Goal: Task Accomplishment & Management: Manage account settings

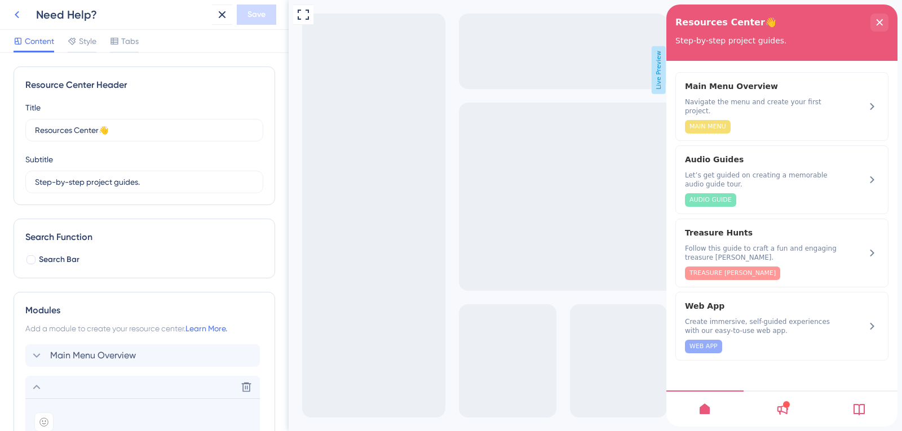
click at [17, 11] on icon at bounding box center [17, 15] width 14 height 14
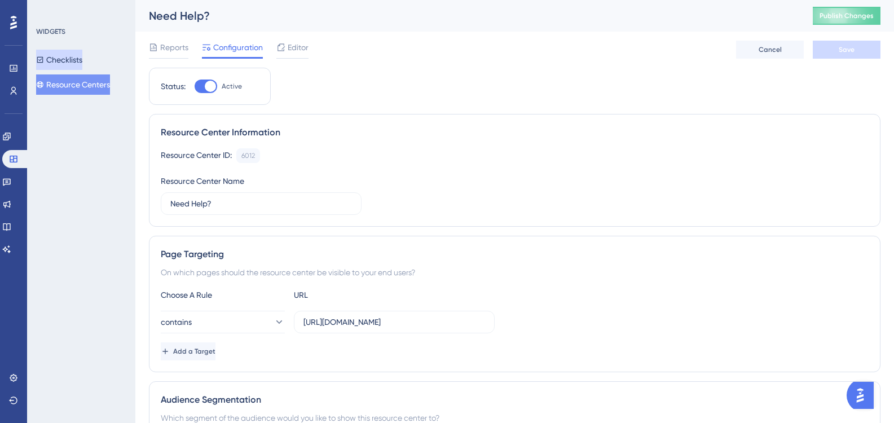
click at [60, 69] on button "Checklists" at bounding box center [59, 60] width 46 height 20
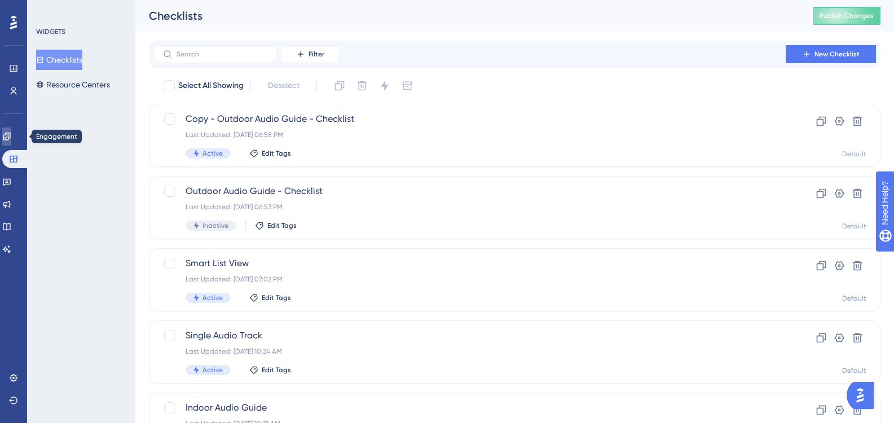
click at [5, 133] on link at bounding box center [6, 136] width 9 height 18
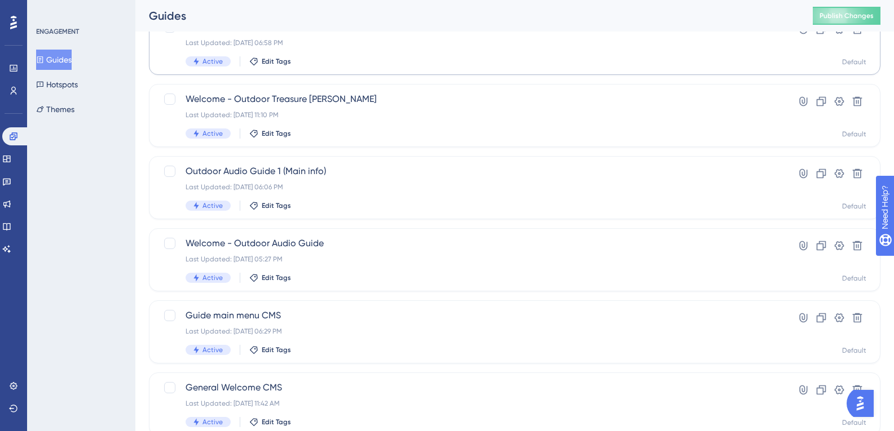
scroll to position [169, 0]
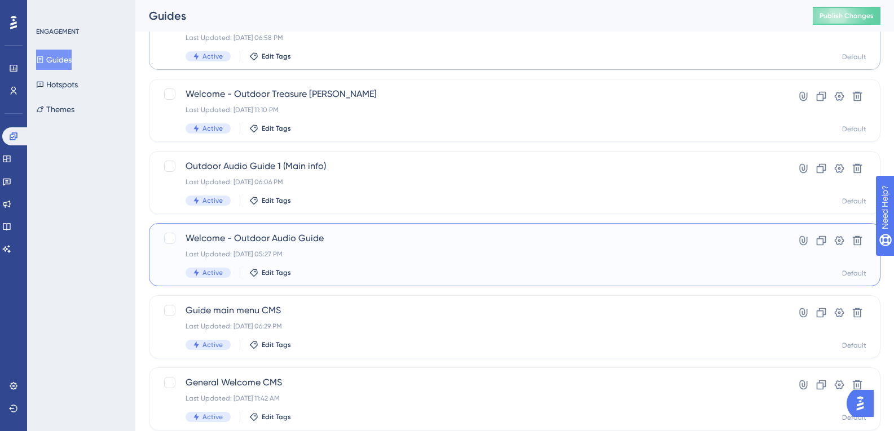
click at [446, 226] on div "Welcome - Outdoor Audio Guide Last Updated: 29 sept. 2025 05:27 PM Active Edit …" at bounding box center [515, 254] width 732 height 63
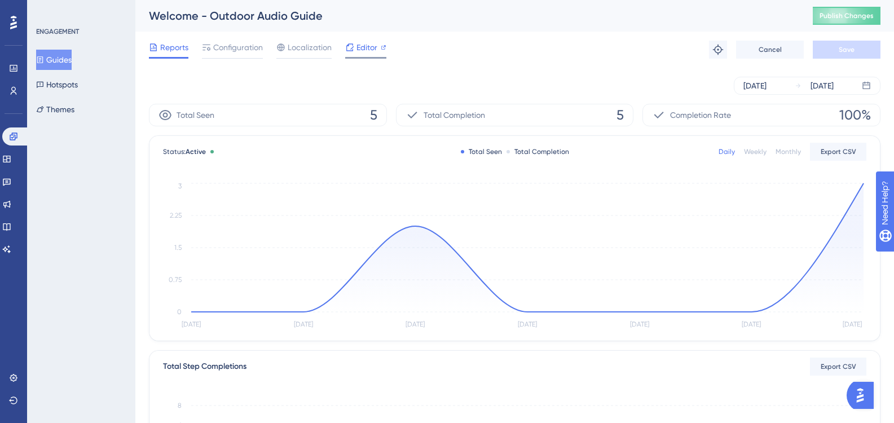
click at [377, 48] on span "Editor" at bounding box center [366, 48] width 21 height 14
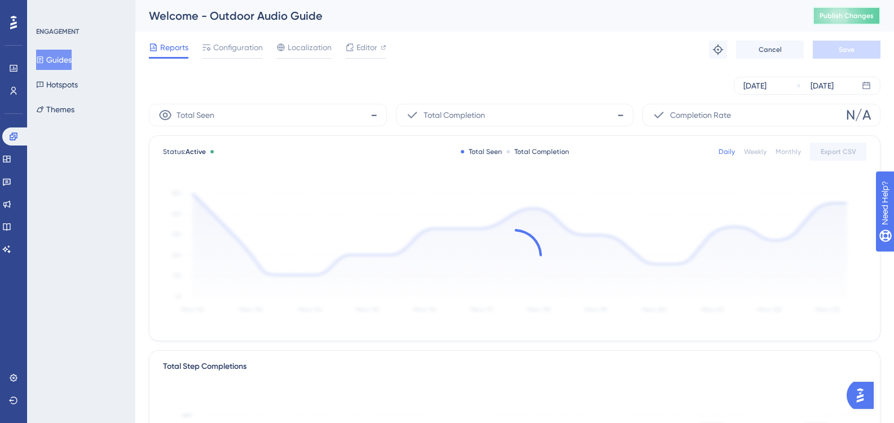
click at [844, 8] on button "Publish Changes" at bounding box center [847, 16] width 68 height 18
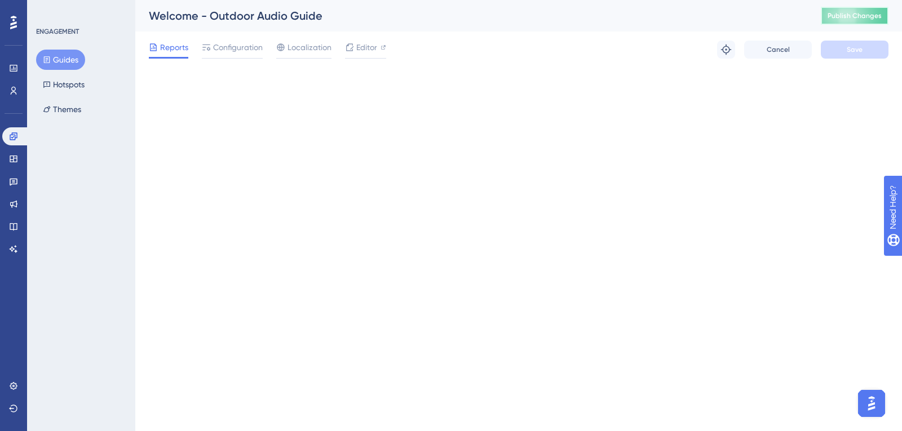
click at [872, 13] on span "Publish Changes" at bounding box center [855, 15] width 54 height 9
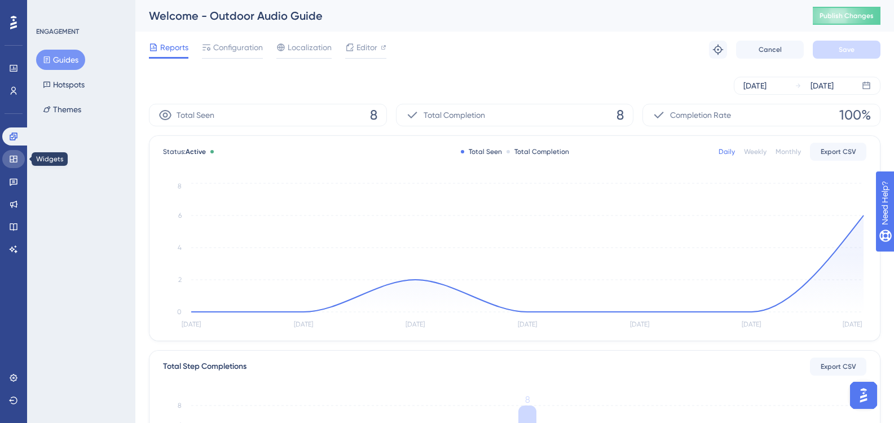
click at [9, 155] on icon at bounding box center [13, 159] width 9 height 9
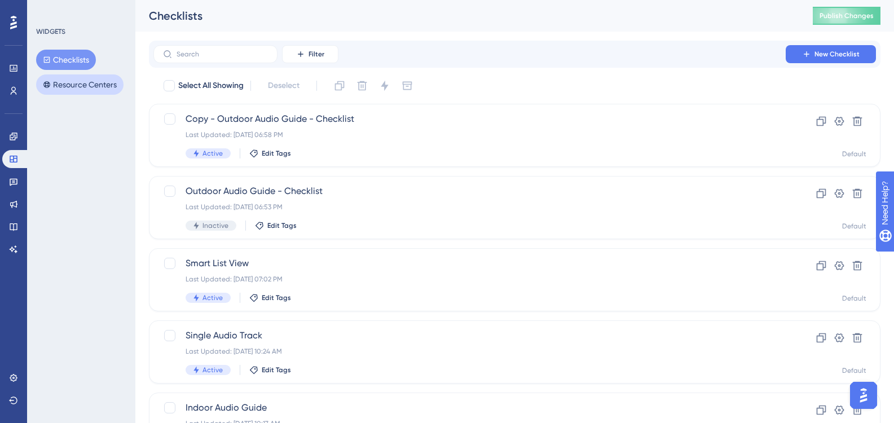
click at [67, 90] on button "Resource Centers" at bounding box center [79, 84] width 87 height 20
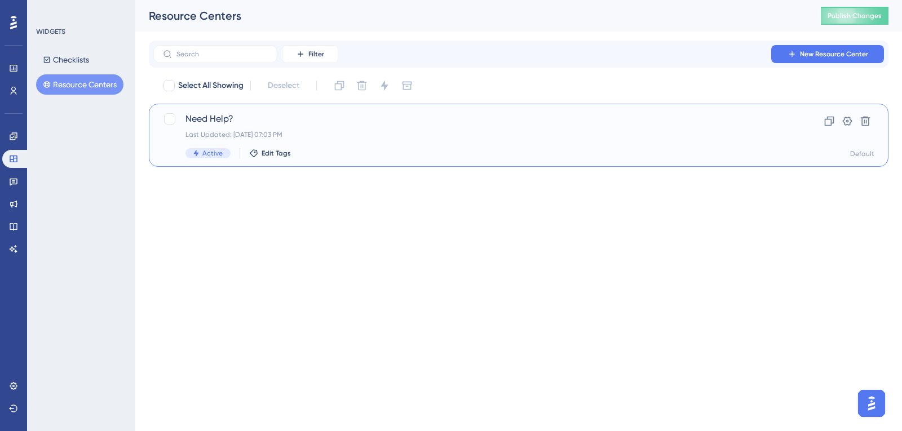
click at [244, 113] on span "Need Help?" at bounding box center [474, 119] width 576 height 14
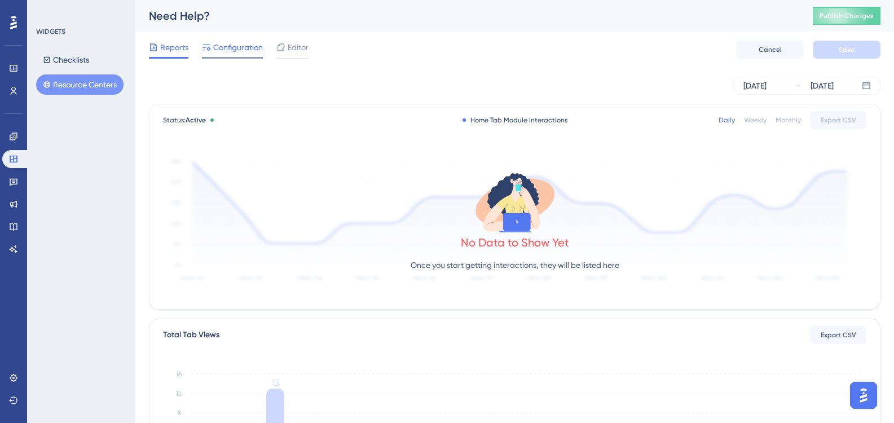
click at [254, 43] on span "Configuration" at bounding box center [238, 48] width 50 height 14
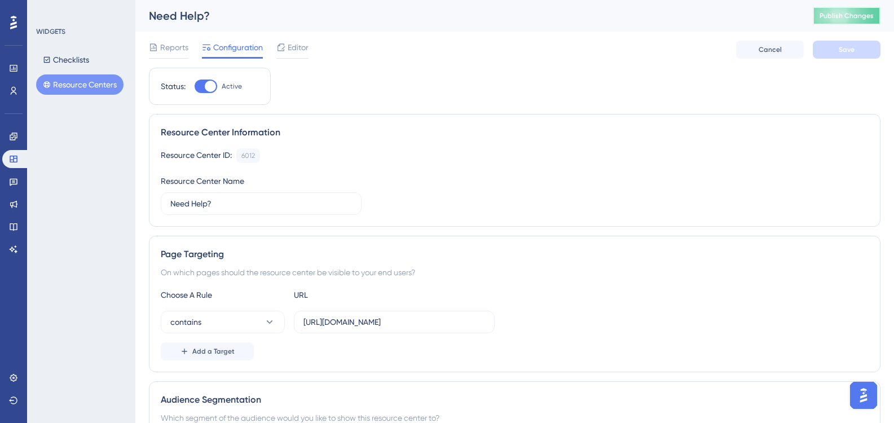
click at [824, 23] on button "Publish Changes" at bounding box center [847, 16] width 68 height 18
